Goal: Information Seeking & Learning: Understand process/instructions

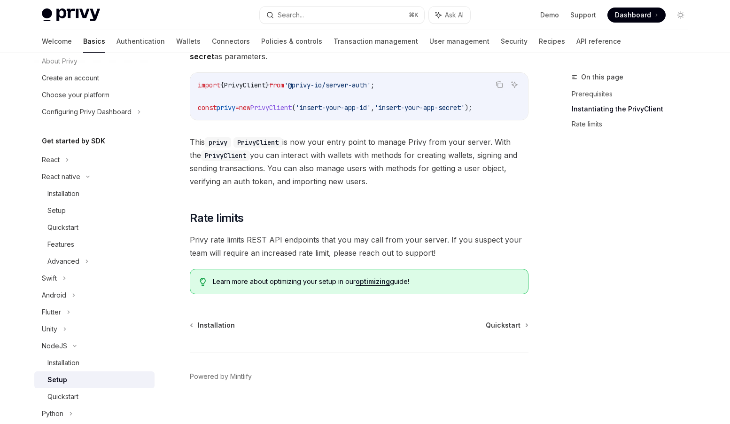
scroll to position [212, 0]
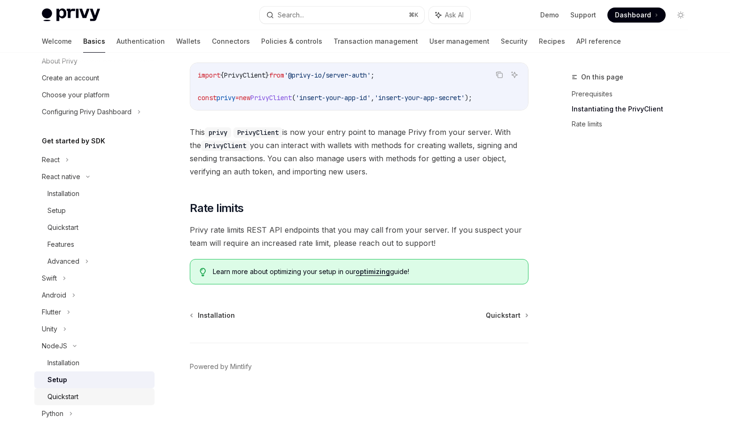
click at [81, 395] on div "Quickstart" at bounding box center [97, 396] width 101 height 11
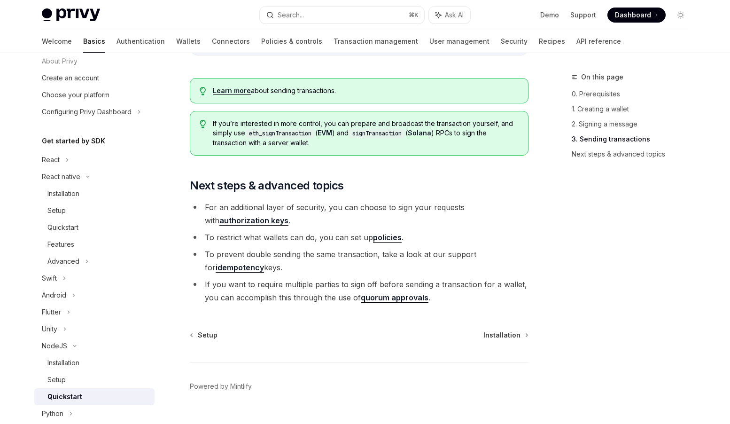
scroll to position [984, 0]
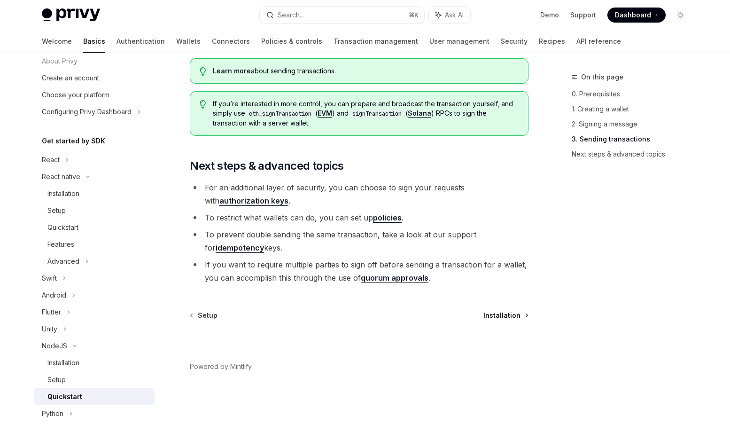
click at [508, 314] on span "Installation" at bounding box center [501, 315] width 37 height 9
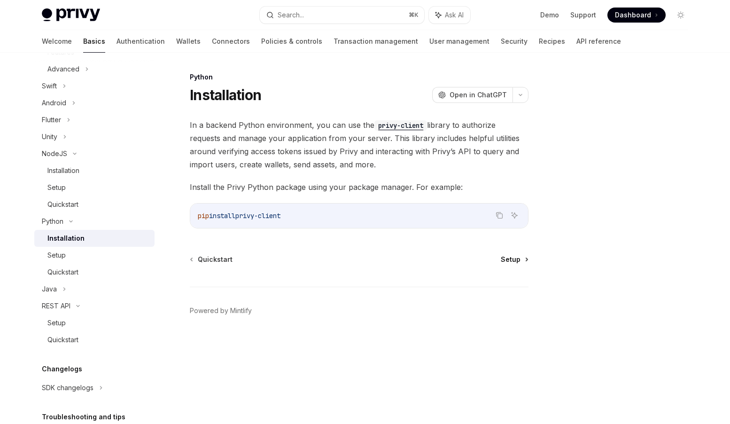
click at [515, 257] on span "Setup" at bounding box center [511, 259] width 20 height 9
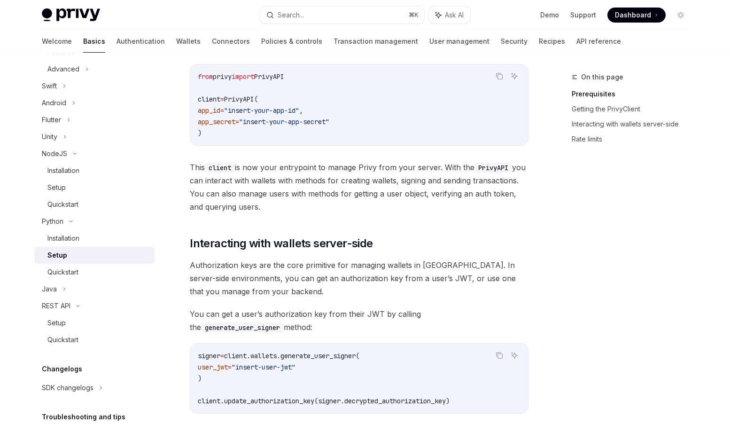
scroll to position [420, 0]
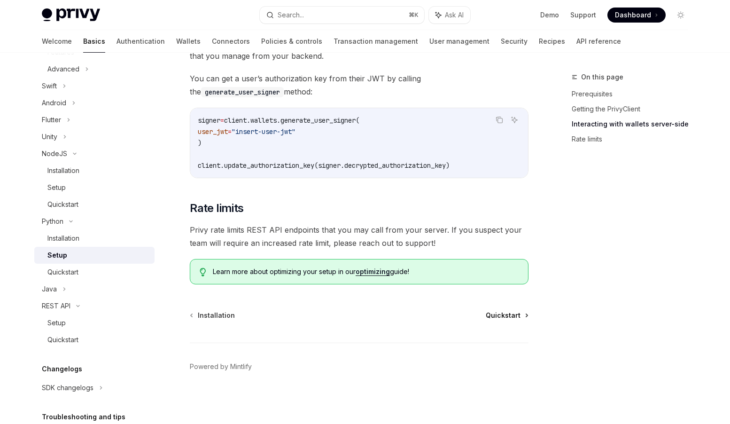
click at [518, 315] on span "Quickstart" at bounding box center [503, 315] width 35 height 9
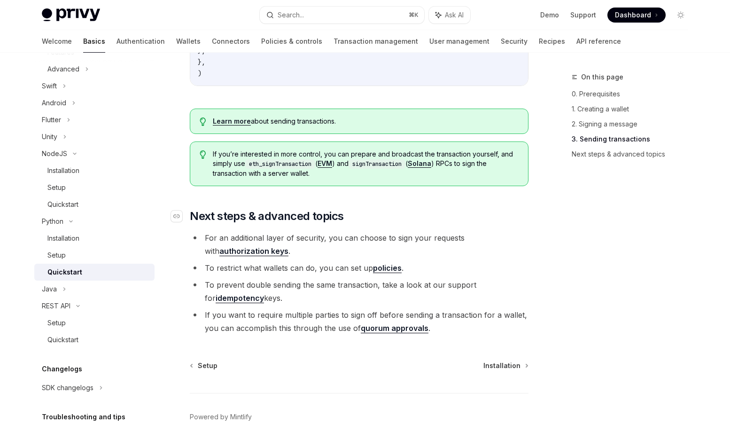
scroll to position [985, 0]
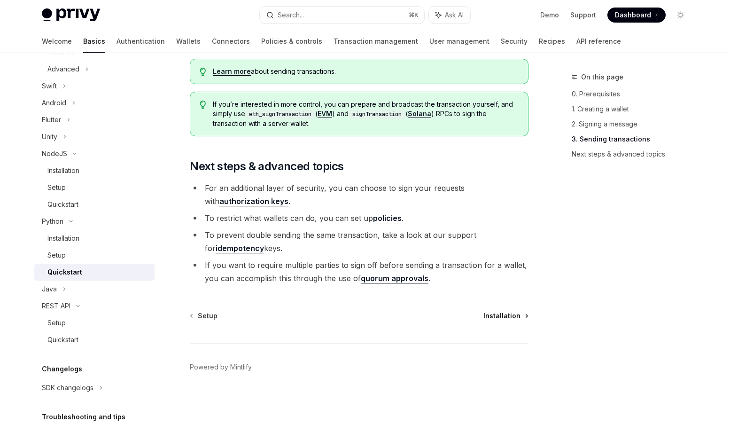
click at [506, 315] on span "Installation" at bounding box center [501, 315] width 37 height 9
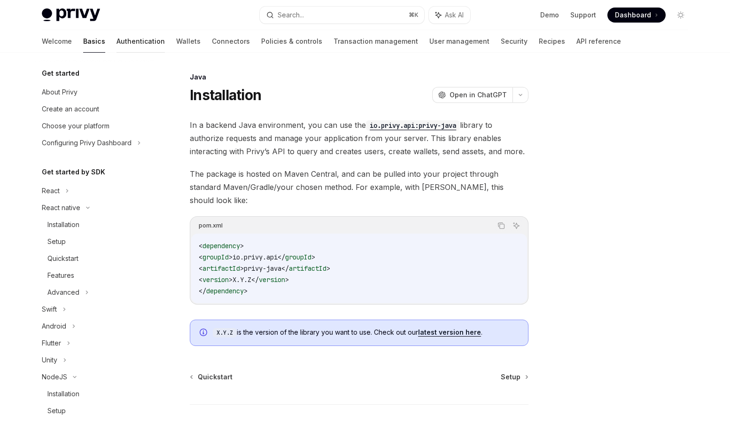
click at [117, 43] on link "Authentication" at bounding box center [141, 41] width 48 height 23
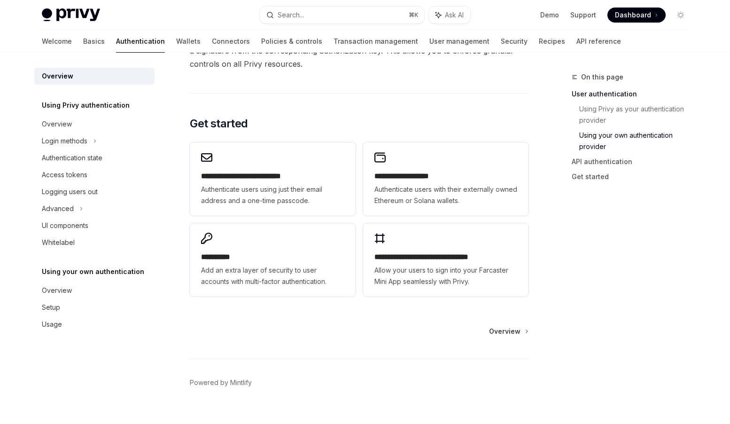
scroll to position [755, 0]
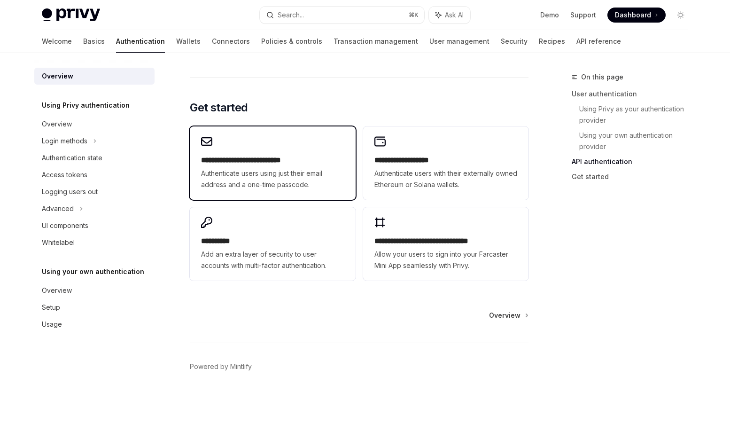
click at [300, 157] on h2 "**********" at bounding box center [272, 160] width 143 height 11
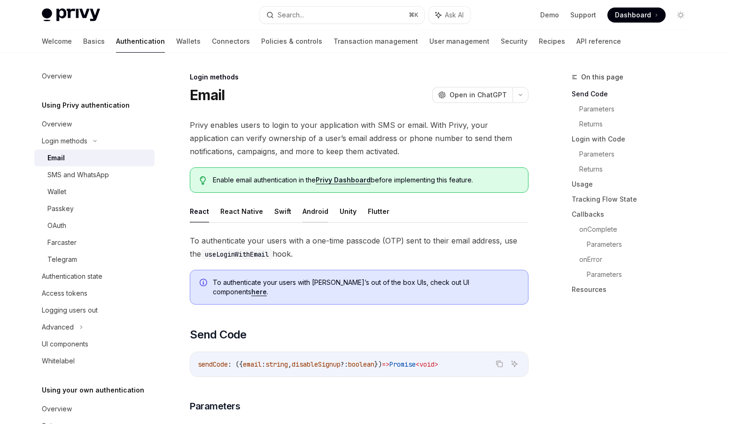
click at [311, 212] on button "Android" at bounding box center [316, 211] width 26 height 22
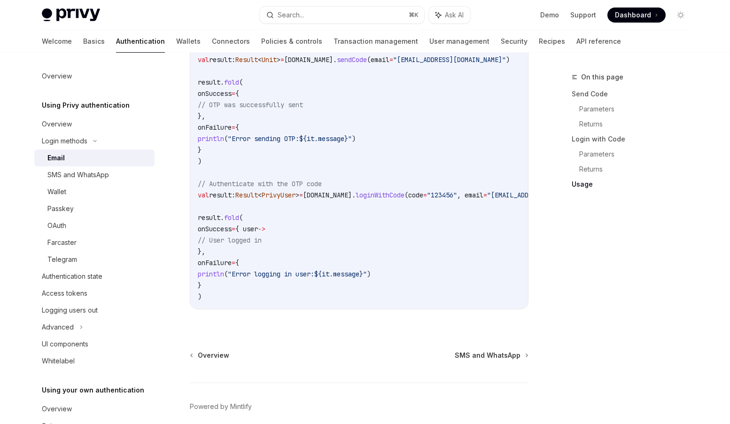
scroll to position [824, 0]
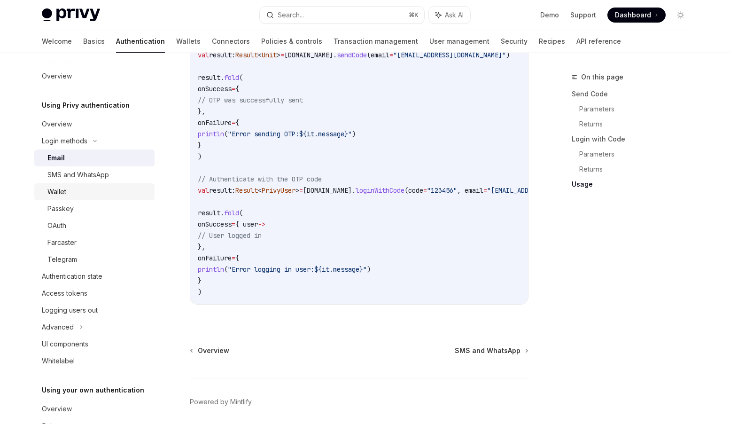
click at [100, 192] on div "Wallet" at bounding box center [97, 191] width 101 height 11
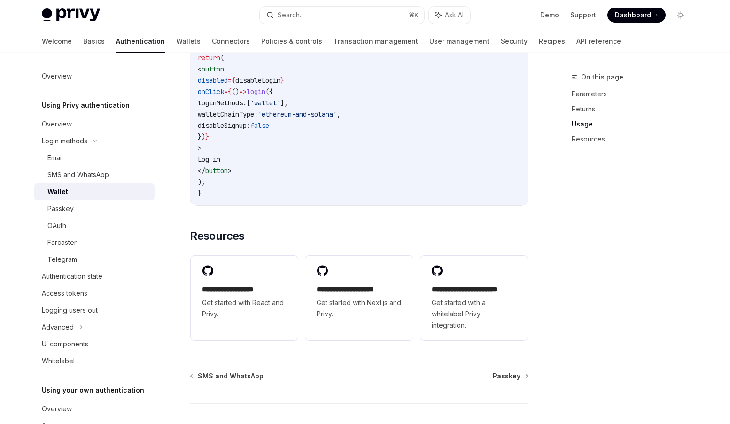
scroll to position [760, 0]
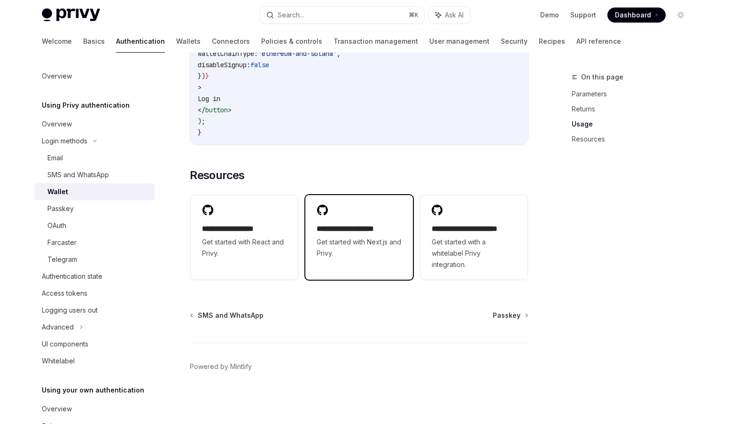
click at [353, 224] on h2 "**********" at bounding box center [359, 228] width 85 height 11
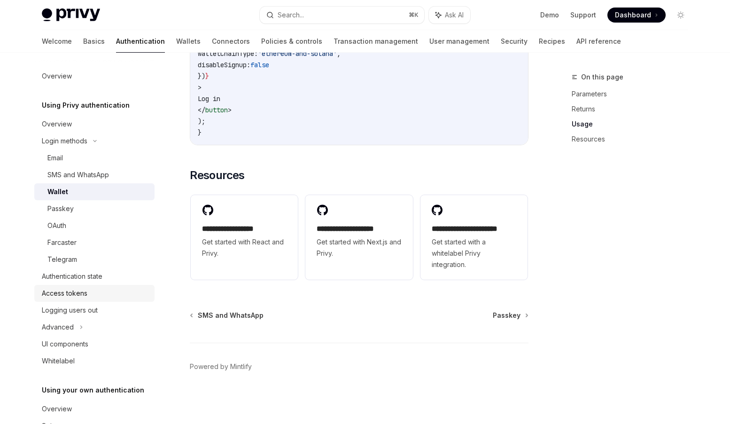
click at [80, 293] on div "Access tokens" at bounding box center [65, 293] width 46 height 11
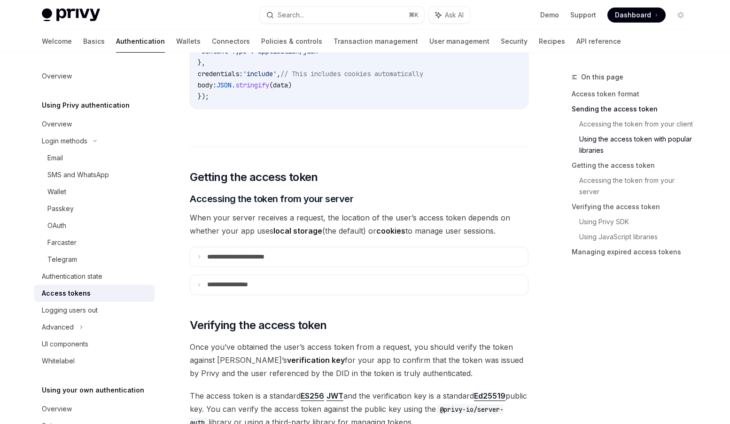
scroll to position [1112, 0]
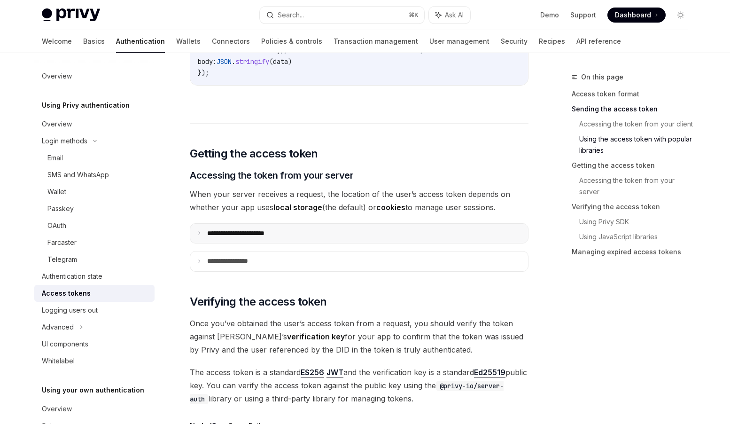
click at [272, 234] on p "**********" at bounding box center [246, 233] width 78 height 8
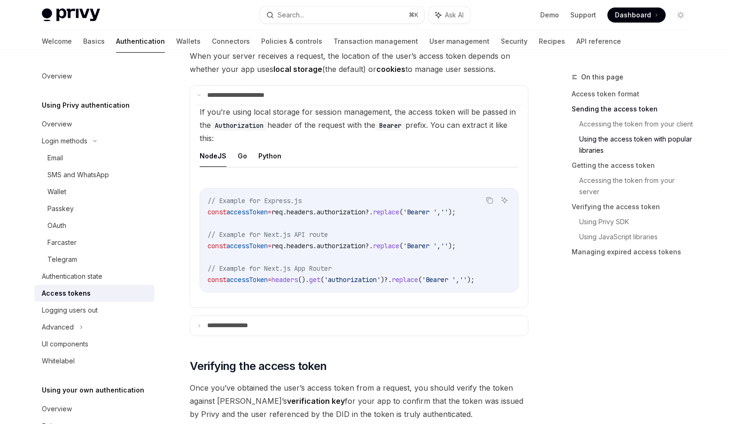
scroll to position [1155, 0]
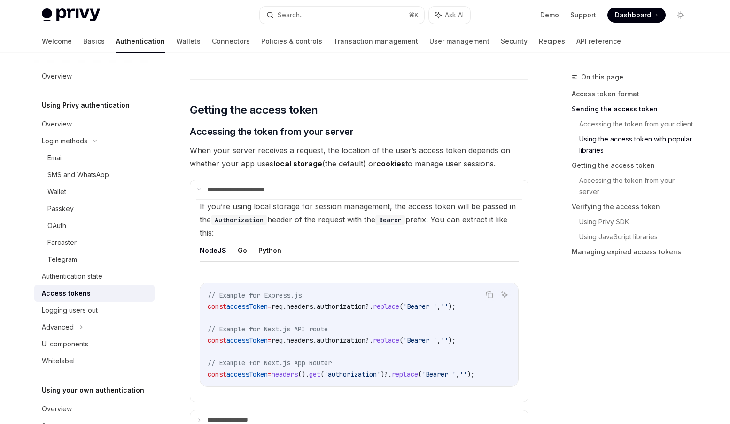
click at [244, 248] on button "Go" at bounding box center [242, 250] width 9 height 22
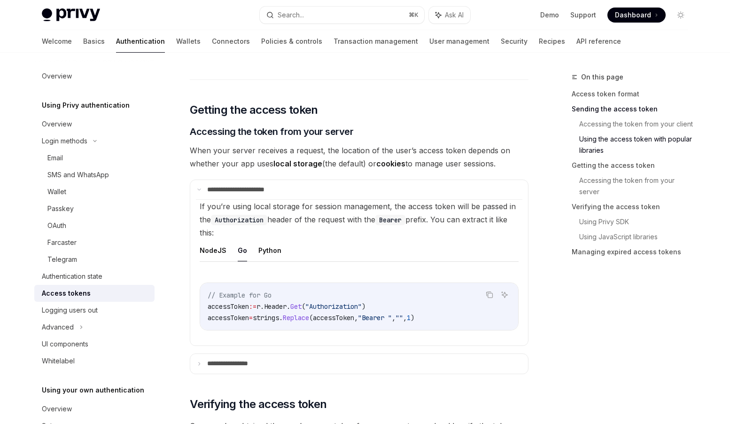
scroll to position [1148, 0]
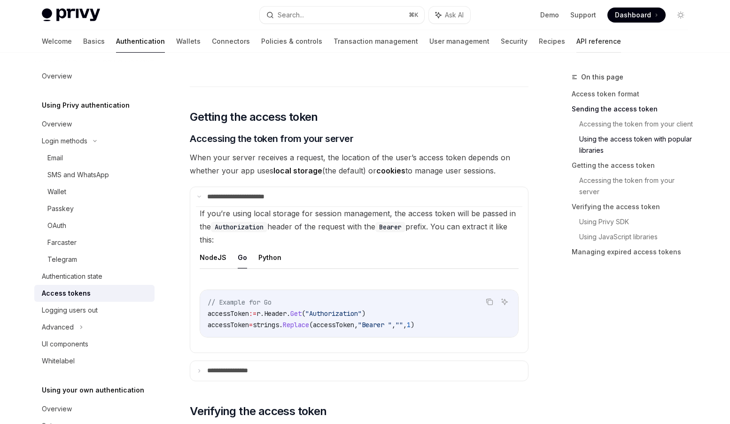
click at [576, 40] on link "API reference" at bounding box center [598, 41] width 45 height 23
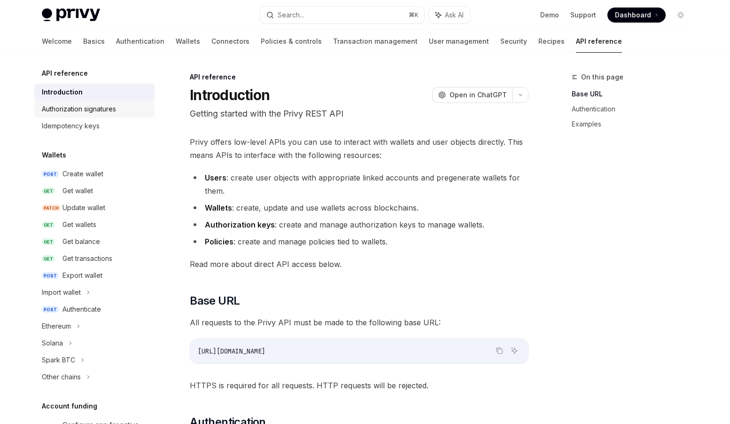
click at [89, 112] on div "Authorization signatures" at bounding box center [79, 108] width 74 height 11
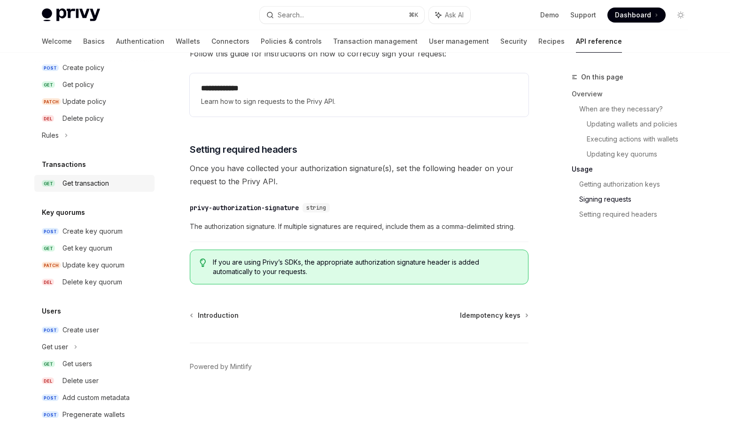
scroll to position [547, 0]
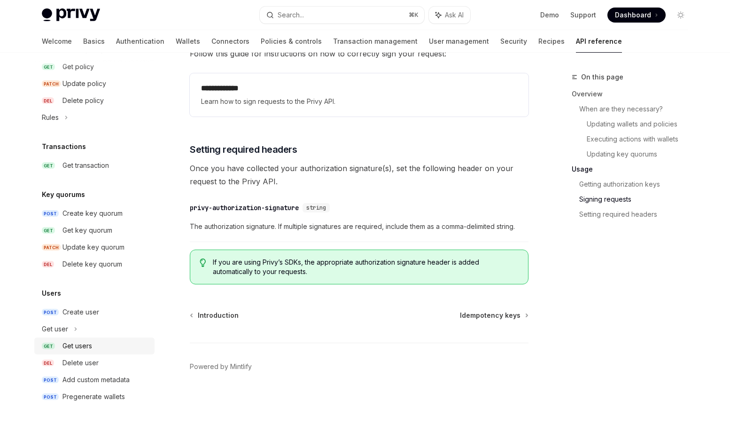
click at [90, 345] on div "Get users" at bounding box center [77, 345] width 30 height 11
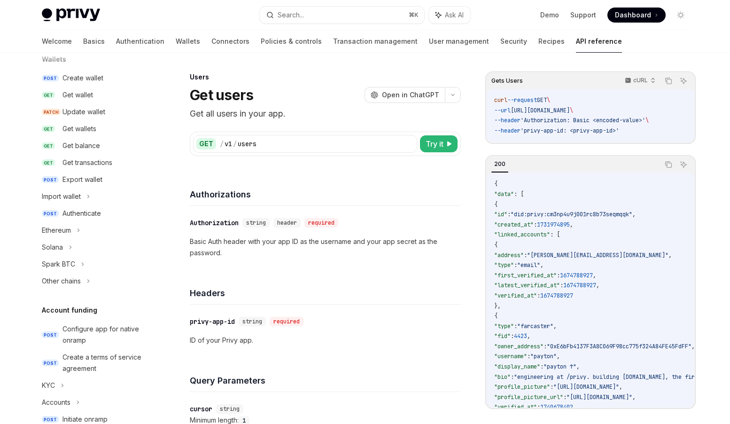
scroll to position [68, 0]
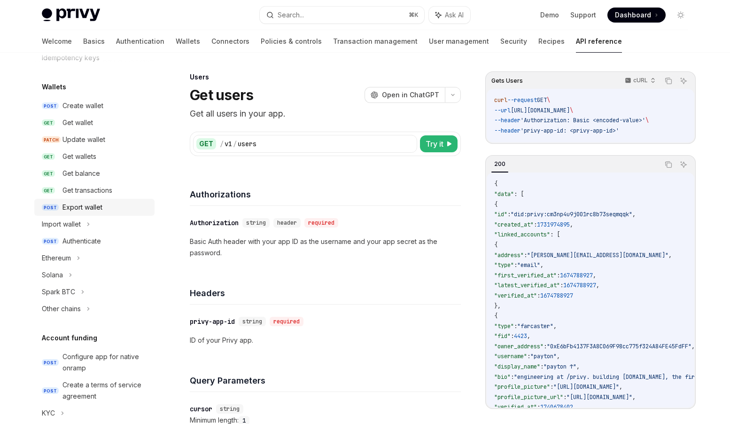
click at [93, 203] on div "Export wallet" at bounding box center [82, 207] width 40 height 11
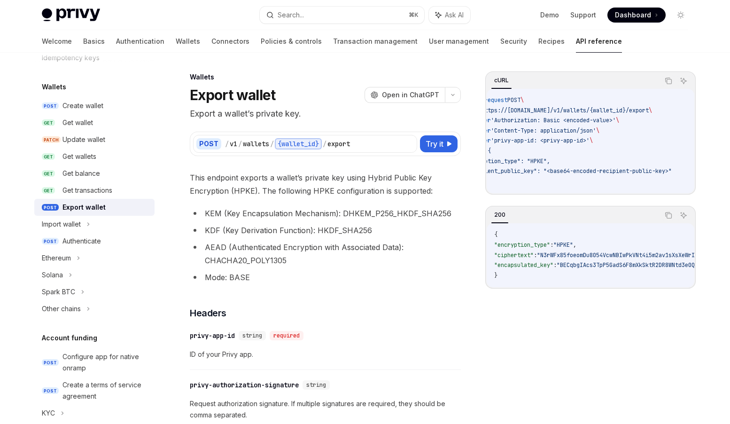
scroll to position [0, 42]
click at [444, 145] on button "Try it" at bounding box center [439, 143] width 38 height 17
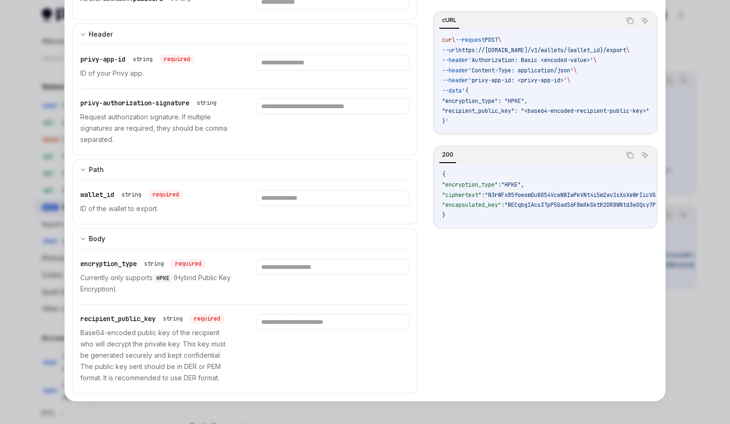
click at [706, 31] on div at bounding box center [365, 212] width 730 height 424
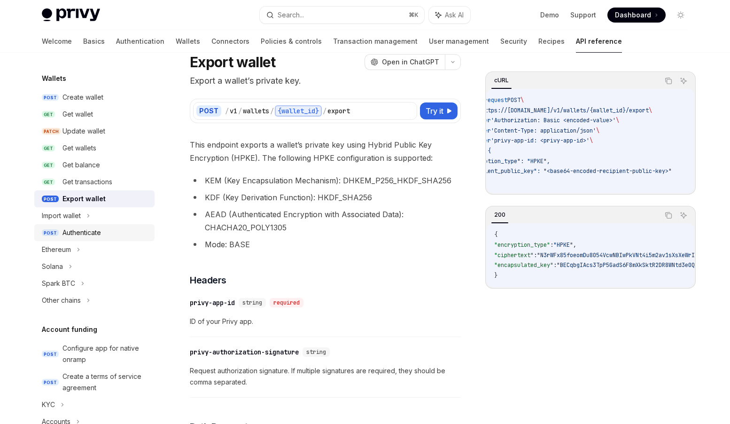
scroll to position [90, 0]
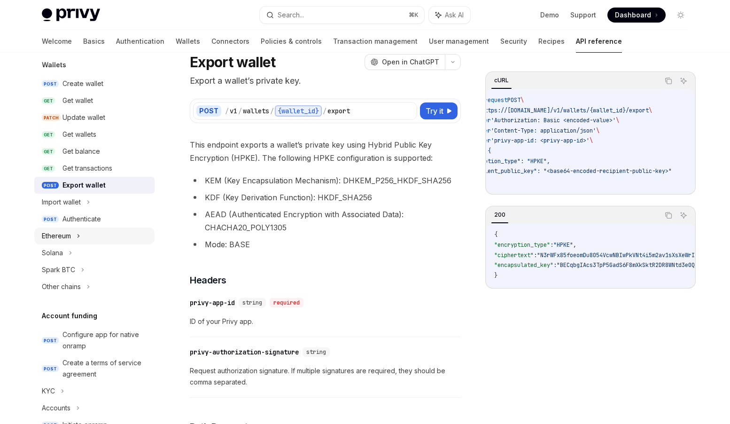
click at [140, 231] on div "Ethereum" at bounding box center [94, 235] width 120 height 17
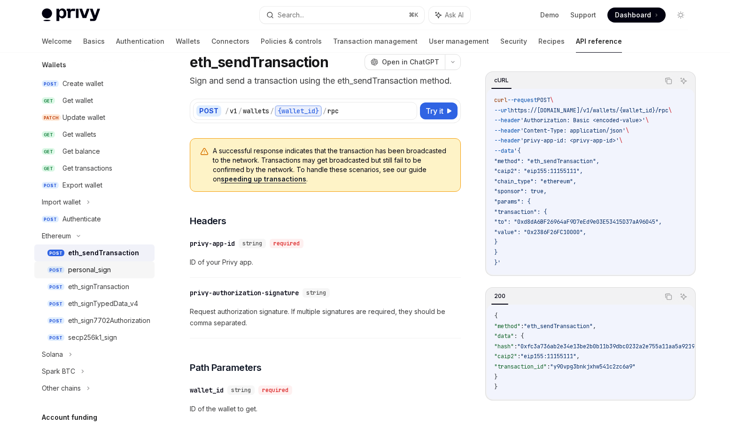
click at [104, 272] on div "personal_sign" at bounding box center [89, 269] width 43 height 11
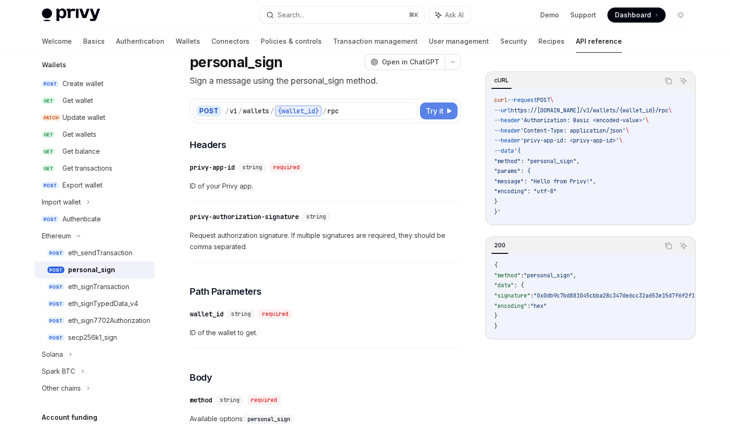
click at [440, 109] on span "Try it" at bounding box center [435, 110] width 18 height 11
type textarea "*"
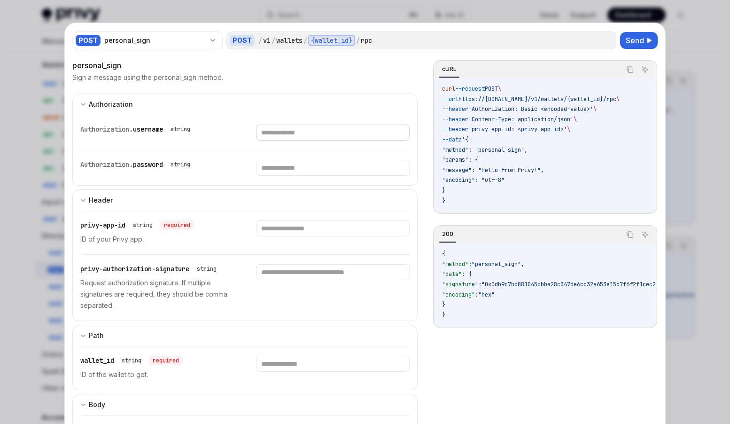
click at [314, 132] on input "text" at bounding box center [332, 133] width 153 height 16
click at [286, 140] on input "text" at bounding box center [332, 133] width 153 height 16
paste input "**********"
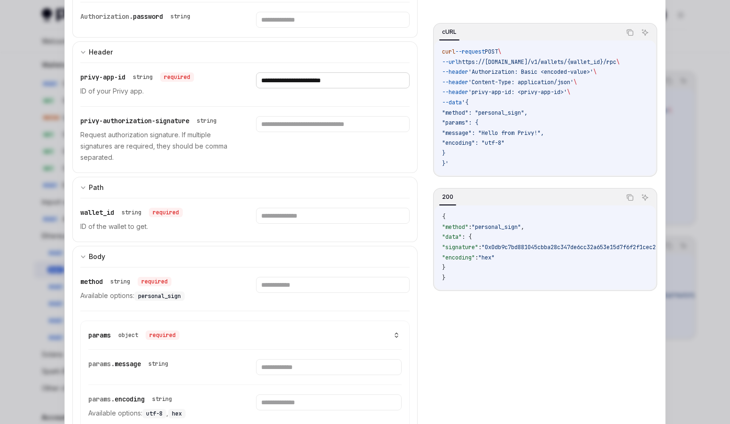
scroll to position [157, 0]
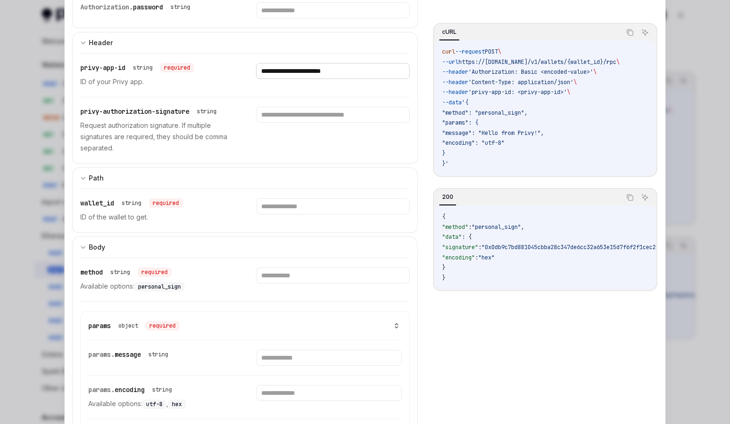
type input "**********"
paste input "**********"
type input "**********"
click at [160, 287] on span "personal_sign" at bounding box center [159, 287] width 43 height 8
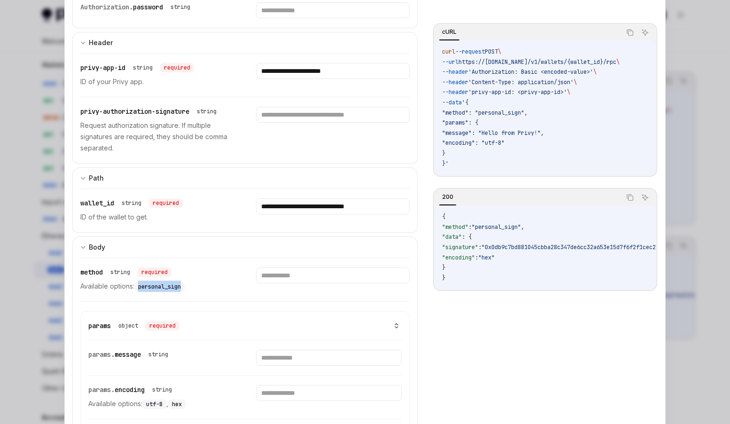
click at [160, 287] on span "personal_sign" at bounding box center [159, 287] width 43 height 8
copy span "personal_sign"
paste input "**********"
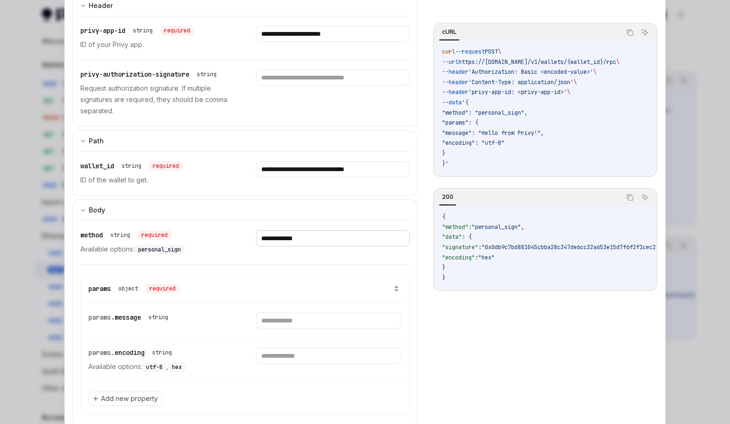
scroll to position [214, 0]
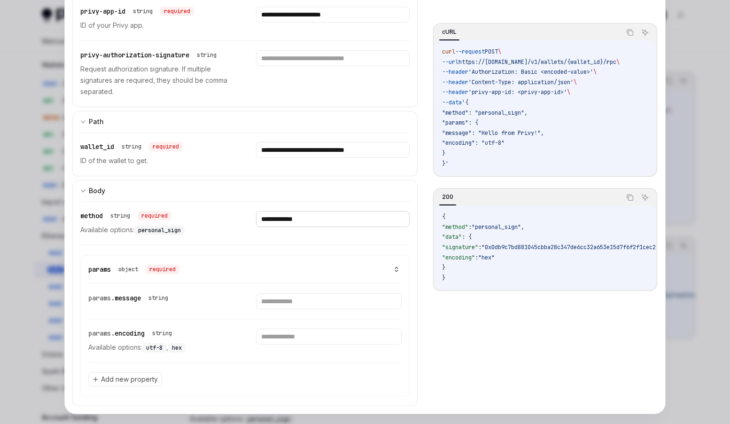
type input "**********"
click at [293, 301] on input "text" at bounding box center [328, 301] width 145 height 16
type input "****"
click at [284, 309] on input "text" at bounding box center [316, 301] width 137 height 16
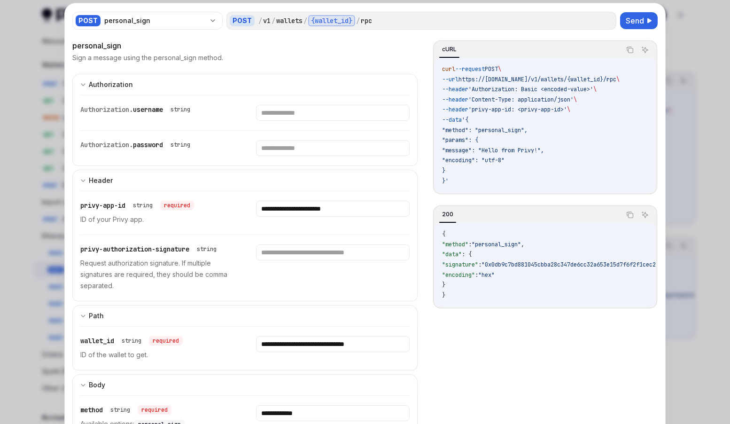
scroll to position [21, 0]
type input "*****"
click at [321, 120] on input "text" at bounding box center [332, 112] width 153 height 16
paste input "**********"
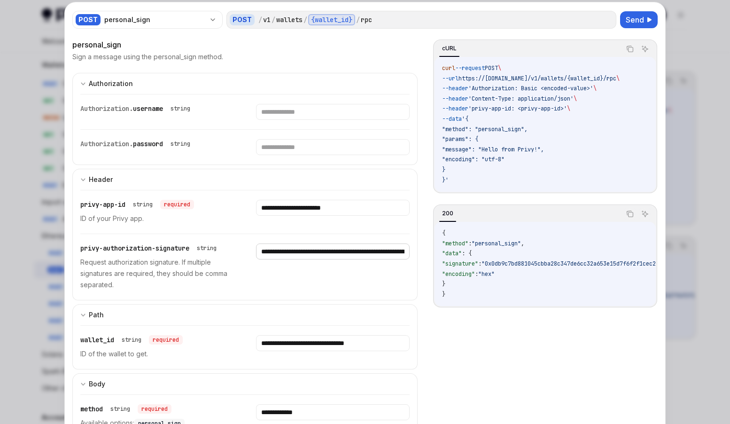
scroll to position [0, 1695]
type input "**********"
click at [639, 21] on span "Send" at bounding box center [635, 19] width 18 height 11
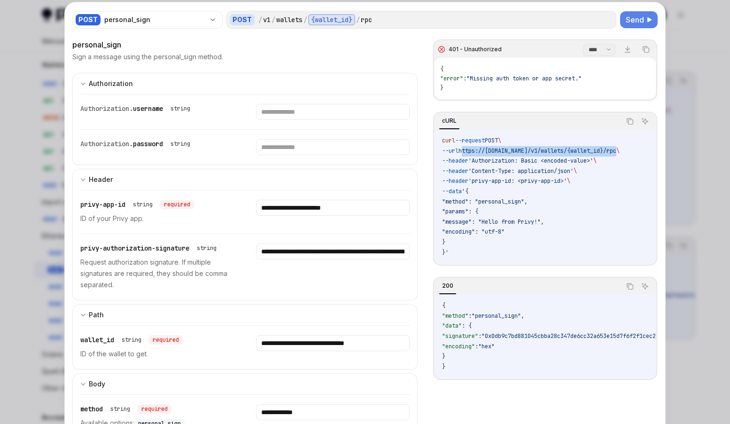
drag, startPoint x: 629, startPoint y: 151, endPoint x: 469, endPoint y: 151, distance: 160.2
click at [469, 151] on span "--url https://[DOMAIN_NAME]/v1/wallets/{wallet_id}/rpc \" at bounding box center [531, 151] width 178 height 8
copy span "https://[DOMAIN_NAME]/v1/wallets/{wallet_id}/rpc"
click at [339, 120] on input "**********" at bounding box center [332, 112] width 153 height 16
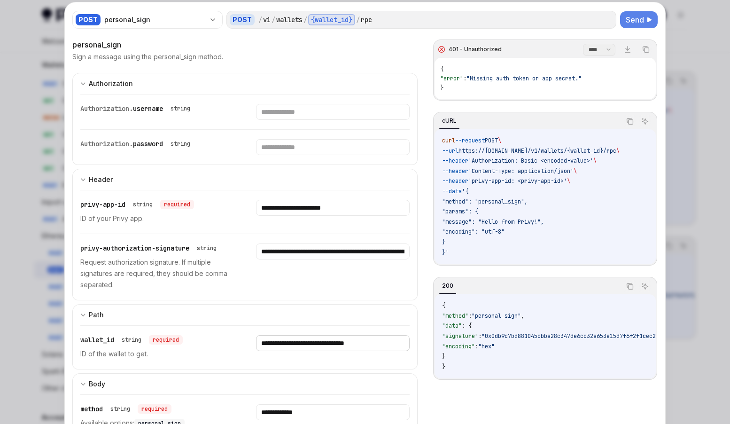
click at [312, 120] on input "**********" at bounding box center [332, 112] width 153 height 16
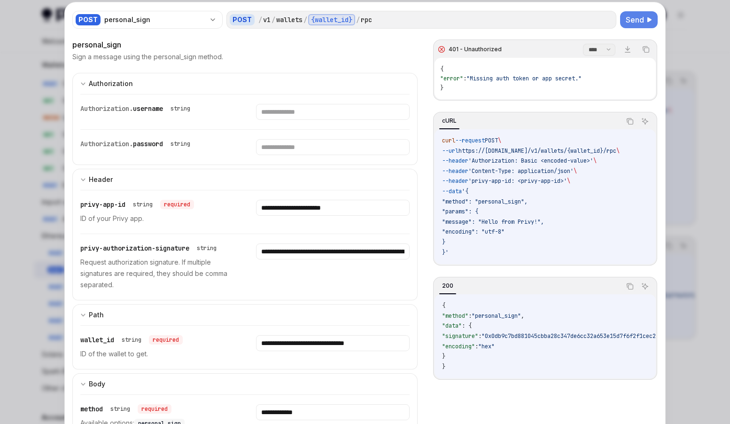
click at [507, 158] on span "'Authorization: Basic <encoded-value>'" at bounding box center [530, 161] width 125 height 8
copy span "Authorization"
drag, startPoint x: 553, startPoint y: 160, endPoint x: 533, endPoint y: 160, distance: 20.2
click at [533, 160] on span "'Authorization: Basic <encoded-value>'" at bounding box center [530, 161] width 125 height 8
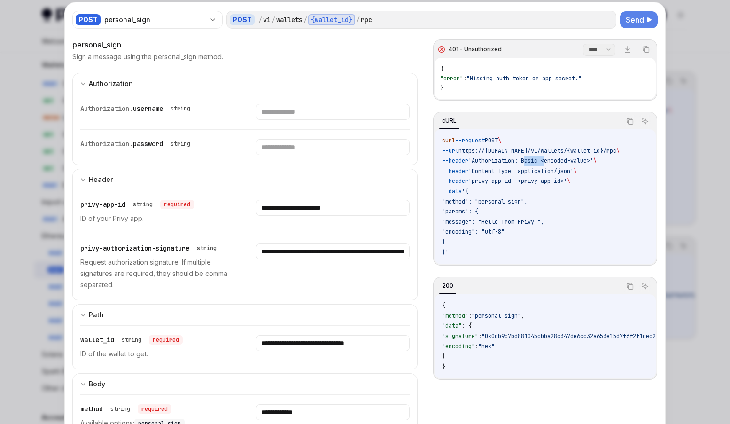
copy span "Basic"
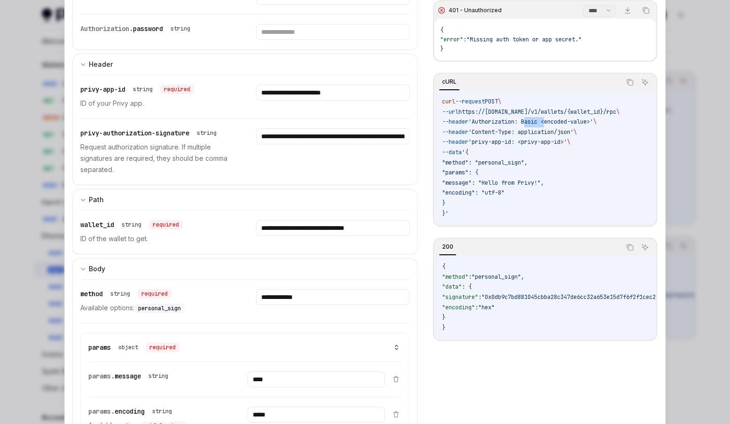
scroll to position [134, 0]
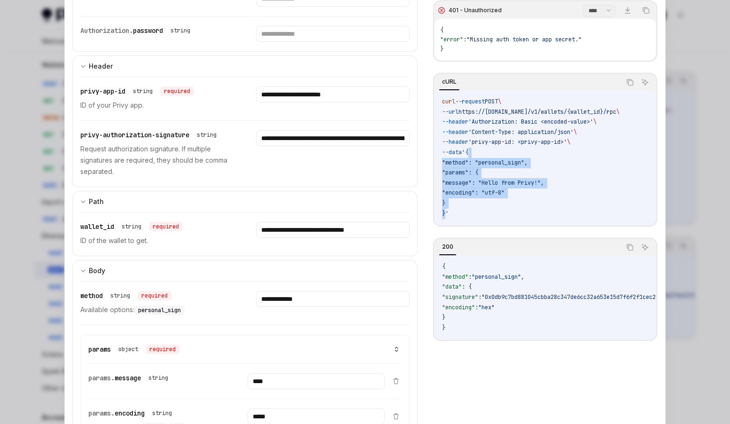
drag, startPoint x: 476, startPoint y: 151, endPoint x: 446, endPoint y: 209, distance: 65.1
click at [446, 209] on code "curl --request POST \ --url https://[DOMAIN_NAME]/v1/wallets/{wallet_id}/rpc \ …" at bounding box center [545, 158] width 206 height 122
copy code "{ "method": "personal_sign", "params": { "message": "Hello from Privy!", "encod…"
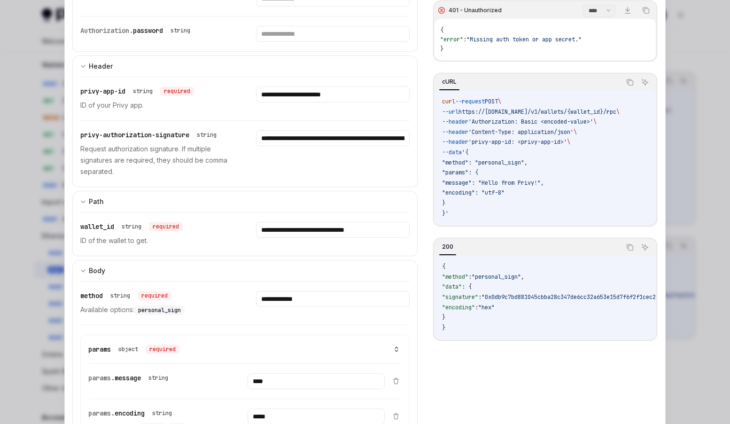
click at [537, 133] on span "'Content-Type: application/json'" at bounding box center [520, 132] width 105 height 8
drag, startPoint x: 524, startPoint y: 142, endPoint x: 484, endPoint y: 139, distance: 40.5
click at [484, 139] on span "'privy-app-id: <privy-app-id>'" at bounding box center [517, 142] width 99 height 8
copy span "privy-app-id"
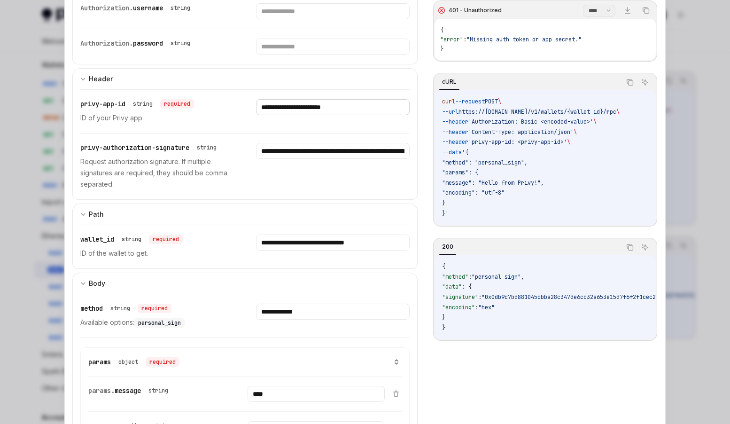
scroll to position [121, 0]
click at [597, 111] on span "https://[DOMAIN_NAME]/v1/wallets/{wallet_id}/rpc" at bounding box center [538, 112] width 158 height 8
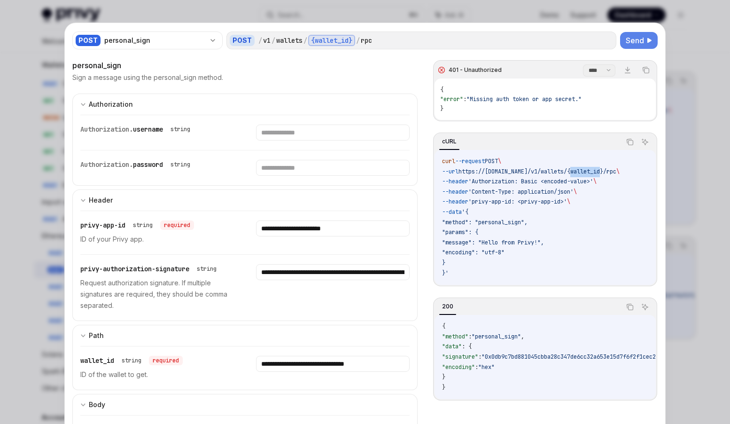
scroll to position [16, 0]
click at [627, 70] on icon at bounding box center [628, 70] width 8 height 8
click at [586, 68] on select "**** *******" at bounding box center [599, 70] width 32 height 12
select select "*******"
click at [583, 64] on select "**** *******" at bounding box center [599, 70] width 32 height 12
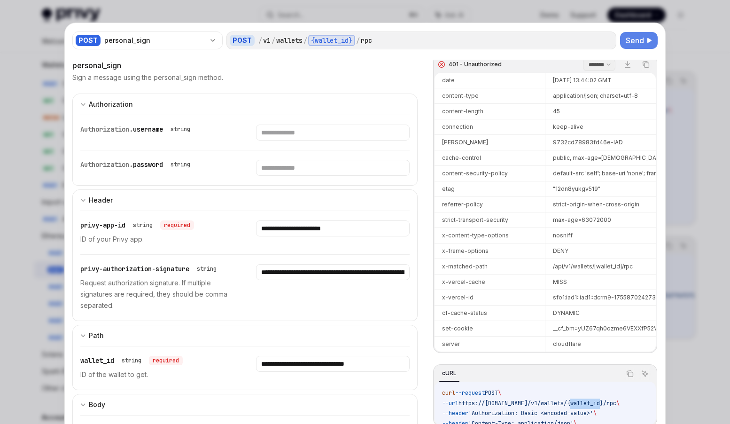
scroll to position [0, 0]
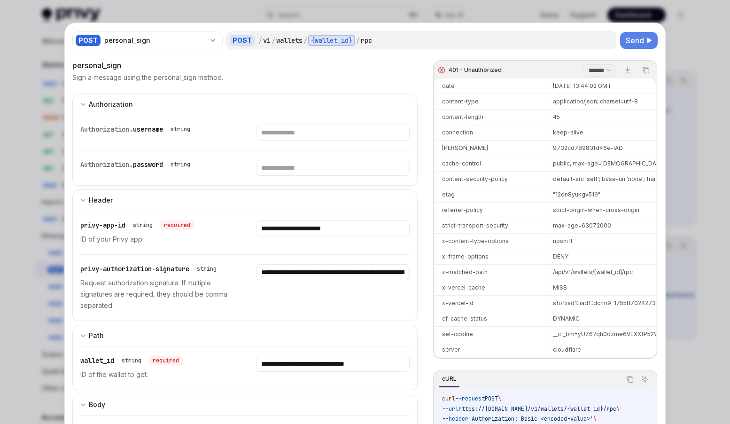
click at [677, 26] on div at bounding box center [365, 212] width 730 height 424
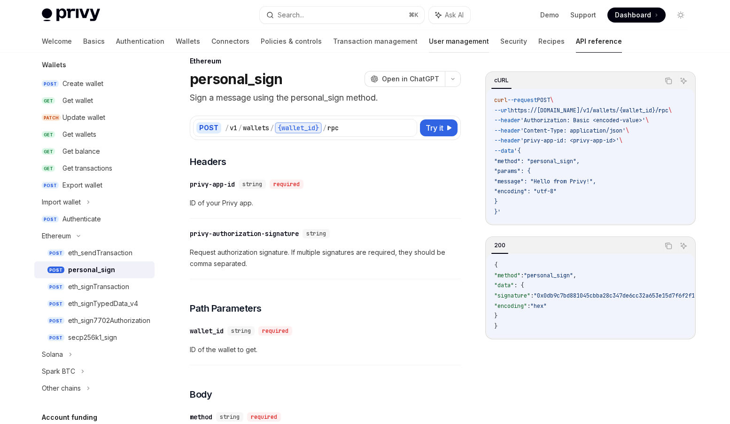
click at [429, 43] on link "User management" at bounding box center [459, 41] width 60 height 23
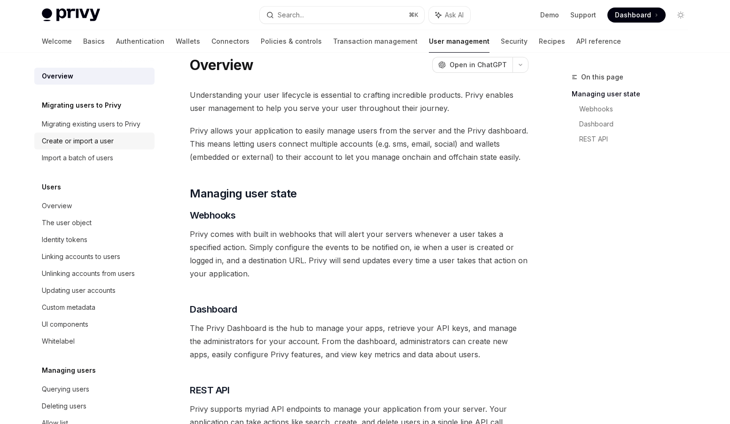
click at [94, 140] on div "Create or import a user" at bounding box center [78, 140] width 72 height 11
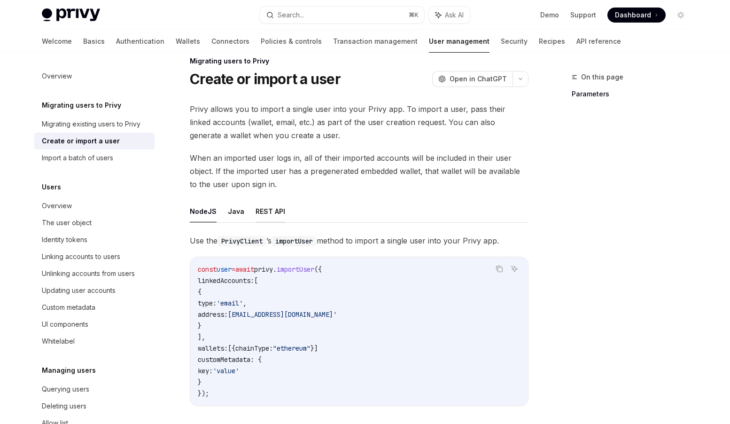
click at [274, 212] on button "REST API" at bounding box center [271, 211] width 30 height 22
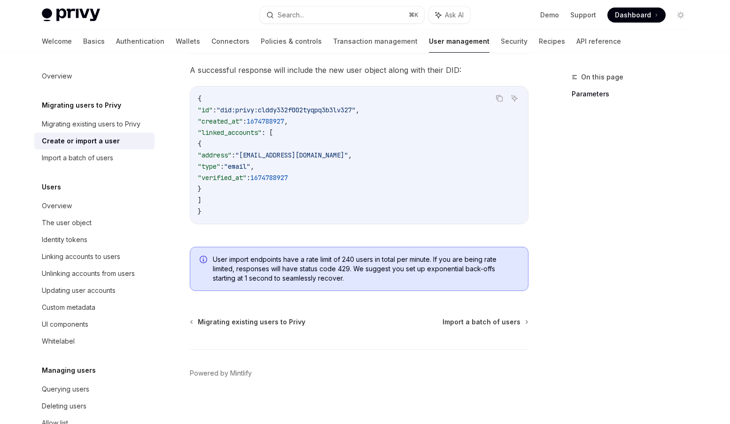
scroll to position [1058, 0]
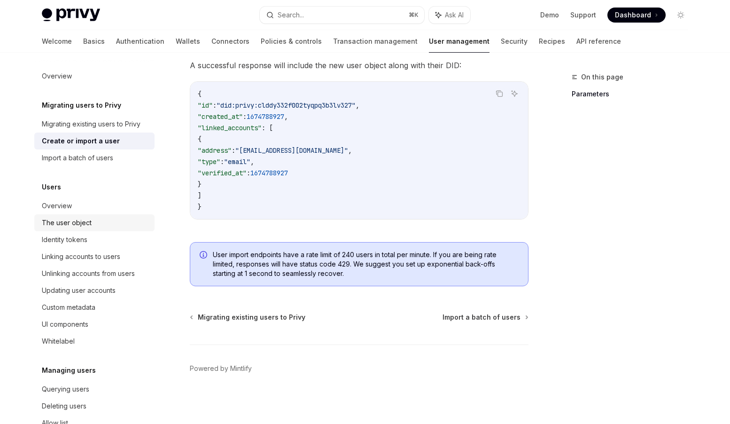
click at [97, 220] on div "The user object" at bounding box center [95, 222] width 107 height 11
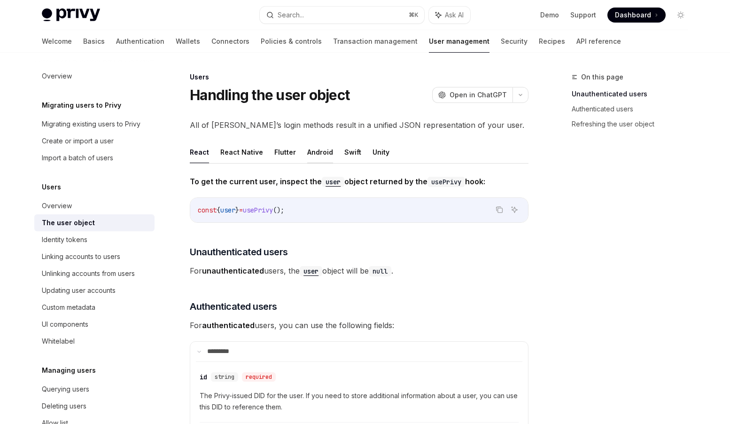
click at [312, 151] on button "Android" at bounding box center [320, 152] width 26 height 22
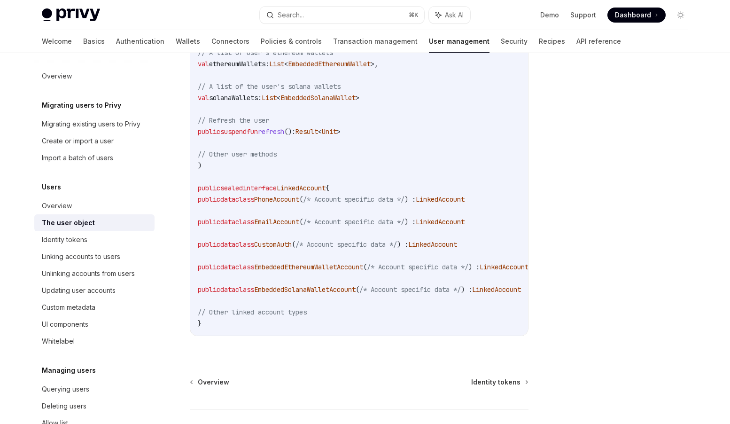
scroll to position [320, 0]
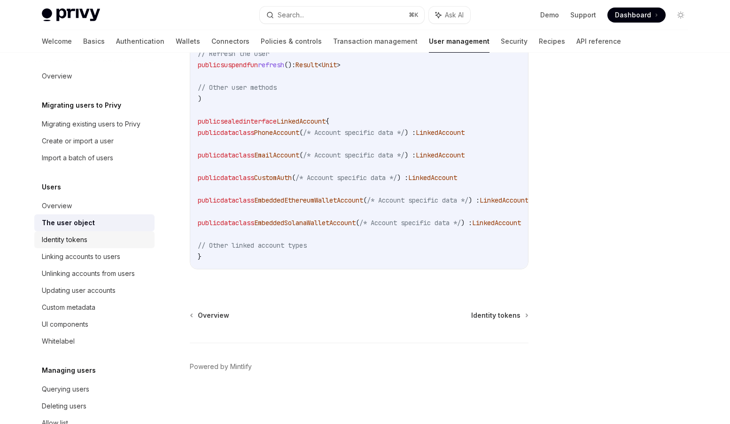
click at [83, 241] on div "Identity tokens" at bounding box center [65, 239] width 46 height 11
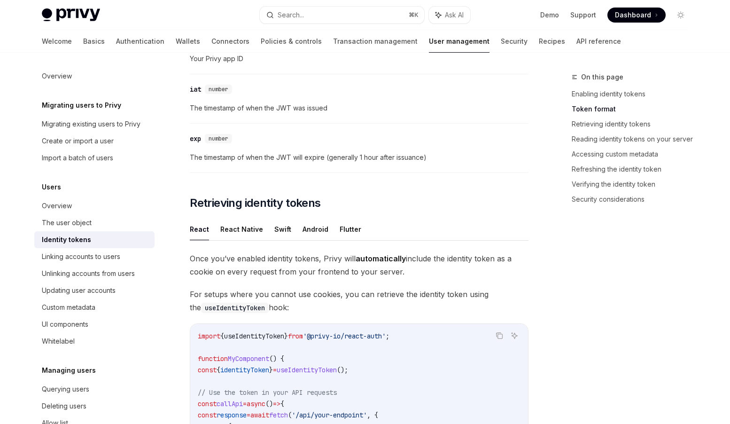
scroll to position [716, 0]
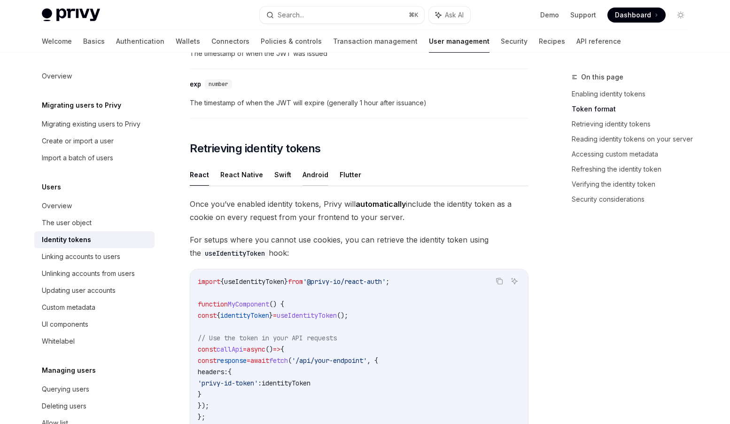
click at [314, 176] on button "Android" at bounding box center [316, 174] width 26 height 22
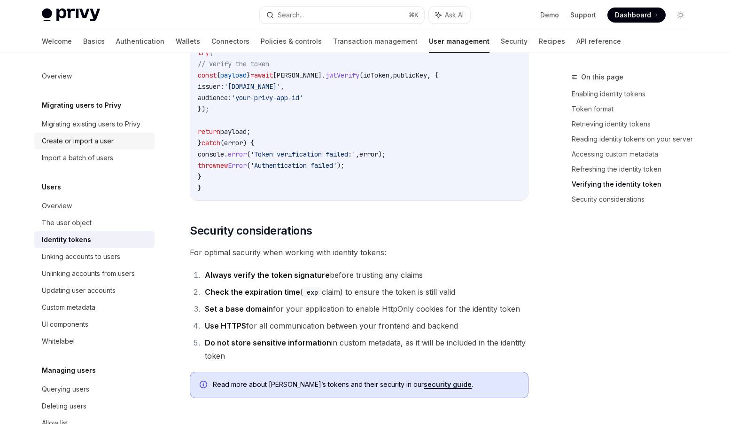
scroll to position [2725, 0]
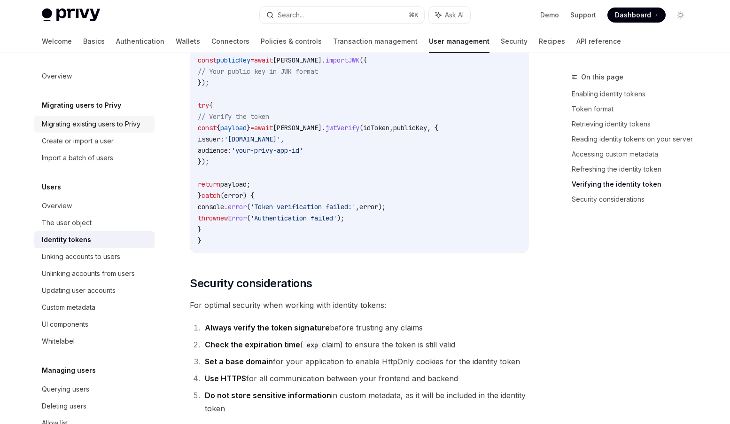
click at [86, 126] on div "Migrating existing users to Privy" at bounding box center [91, 123] width 99 height 11
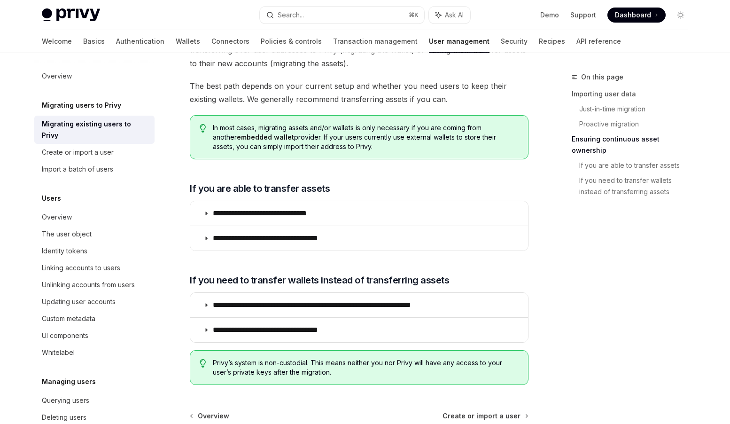
scroll to position [1112, 0]
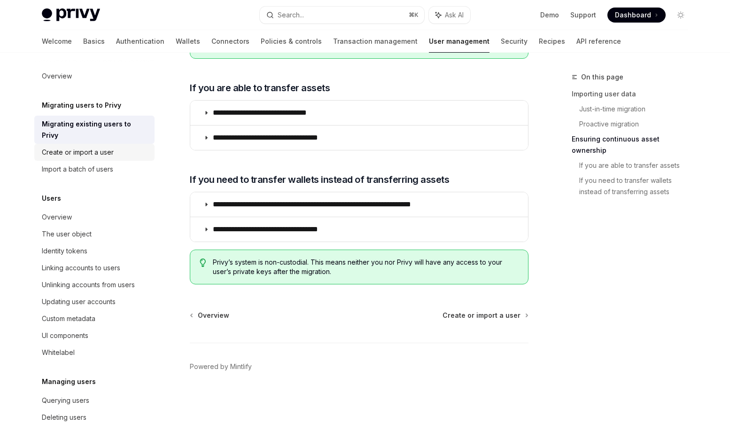
click at [98, 147] on div "Create or import a user" at bounding box center [78, 152] width 72 height 11
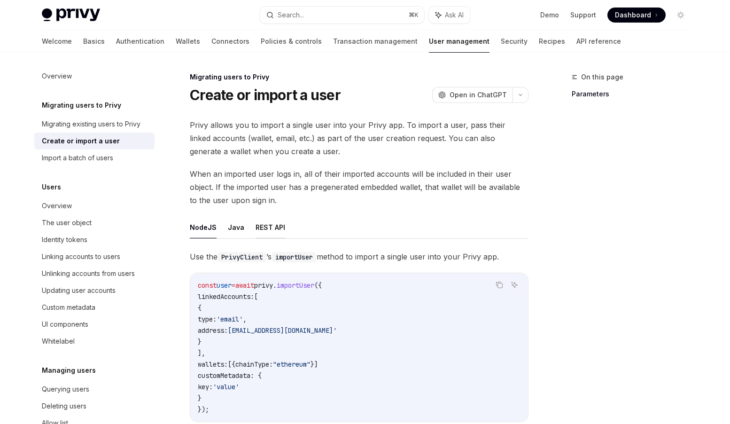
click at [270, 229] on button "REST API" at bounding box center [271, 227] width 30 height 22
type textarea "*"
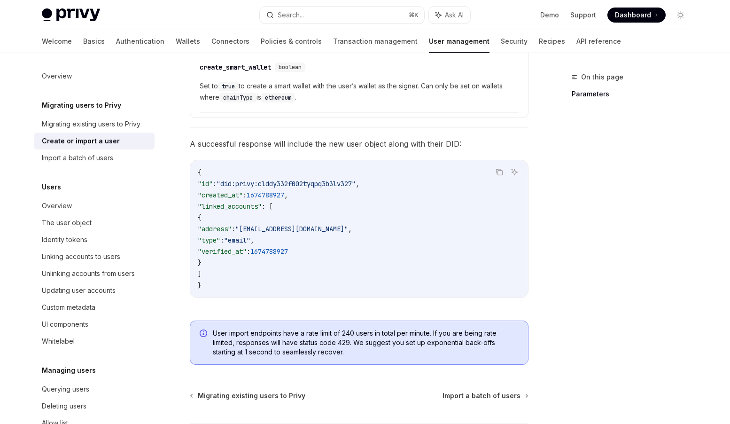
scroll to position [1059, 0]
